Goal: Information Seeking & Learning: Learn about a topic

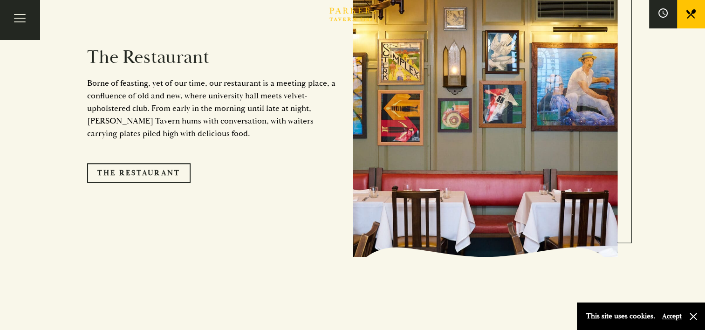
scroll to position [792, 0]
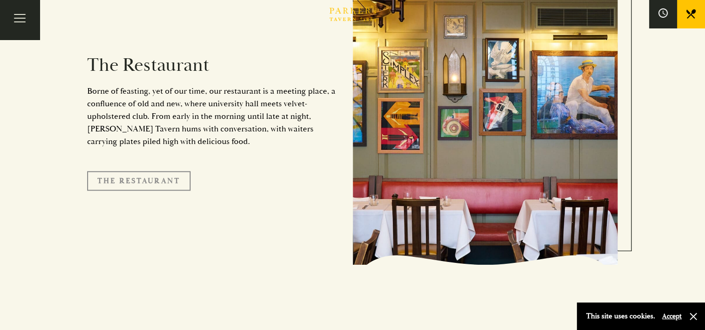
click at [163, 171] on link "The Restaurant" at bounding box center [138, 181] width 103 height 20
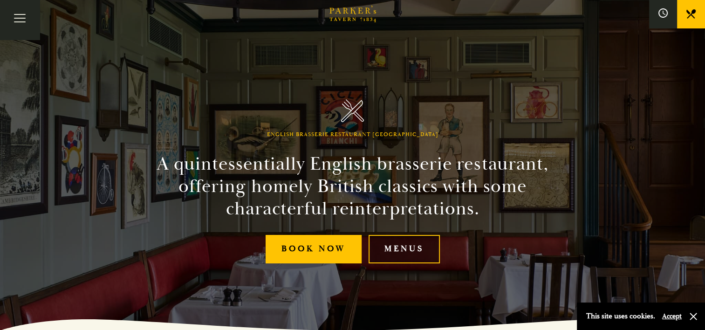
click at [421, 245] on link "Menus" at bounding box center [404, 249] width 71 height 28
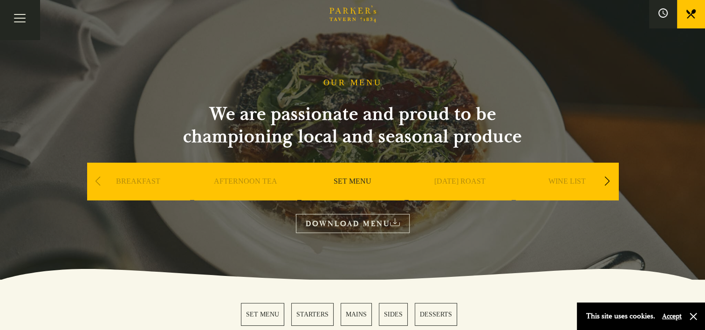
click at [248, 181] on link "AFTERNOON TEA" at bounding box center [245, 195] width 63 height 37
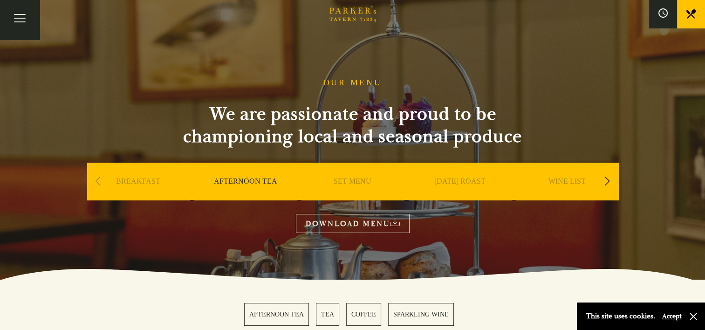
click at [352, 179] on link "SET MENU" at bounding box center [353, 195] width 38 height 37
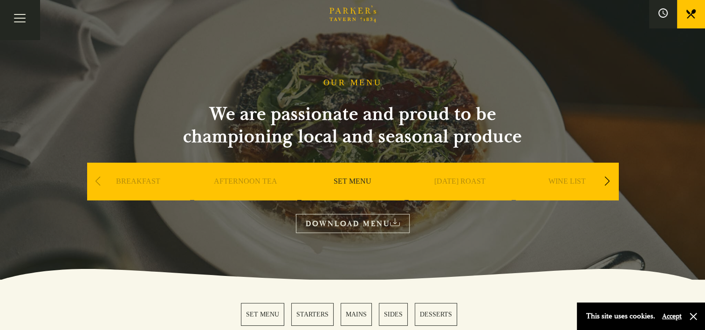
click at [250, 180] on link "AFTERNOON TEA" at bounding box center [245, 195] width 63 height 37
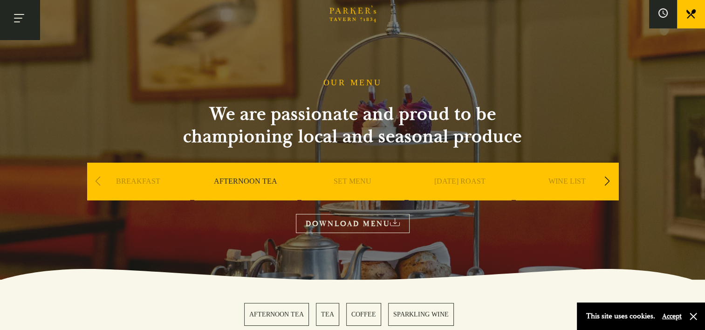
click at [21, 18] on button "Toggle navigation" at bounding box center [20, 20] width 40 height 40
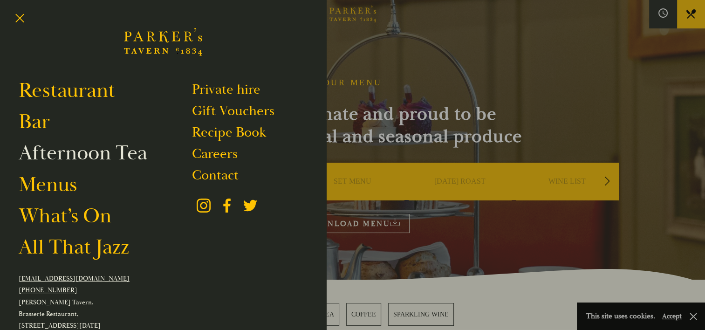
click at [63, 155] on link "Afternoon Tea" at bounding box center [83, 153] width 129 height 26
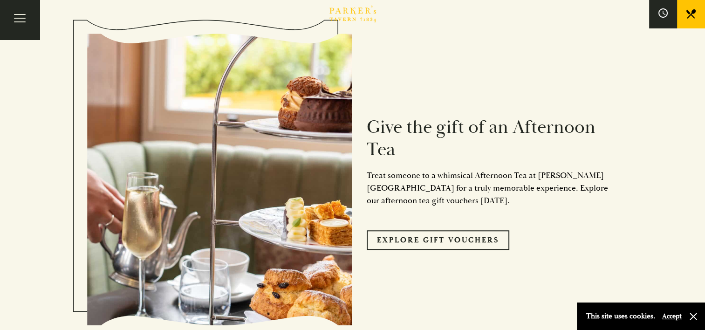
scroll to position [792, 0]
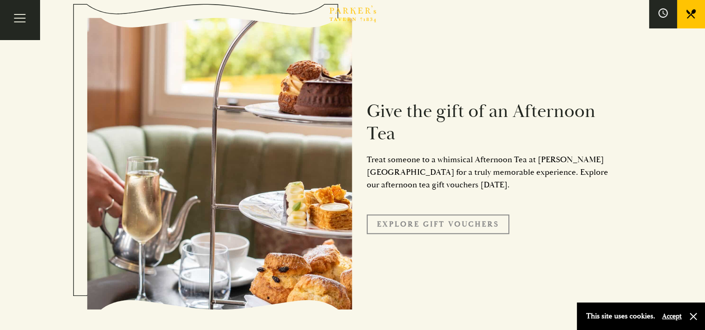
click at [465, 221] on link "Explore Gift Vouchers" at bounding box center [438, 224] width 143 height 20
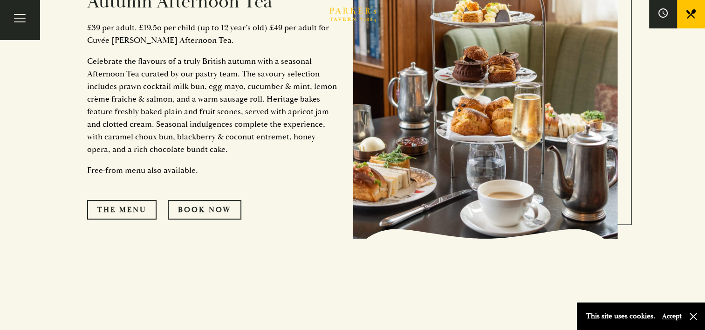
scroll to position [466, 0]
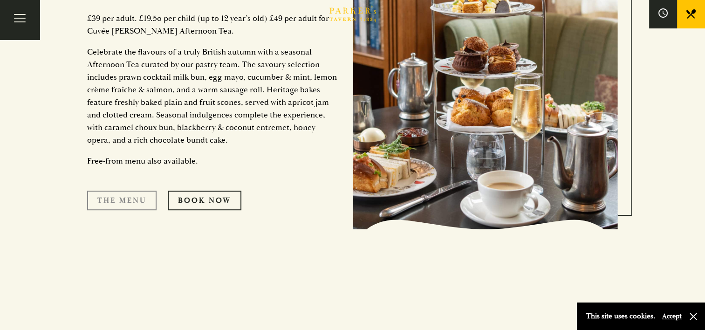
click at [136, 200] on link "The Menu" at bounding box center [121, 201] width 69 height 20
